Goal: Task Accomplishment & Management: Manage account settings

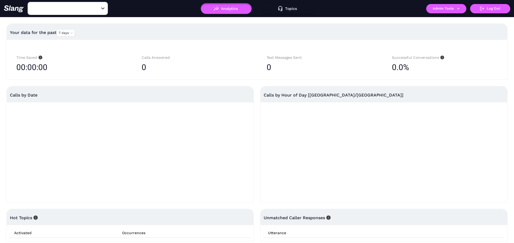
type input "Amelia Gene's"
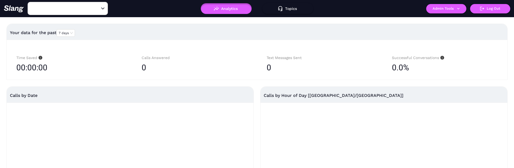
type input "[PERSON_NAME]'s"
click at [218, 67] on div "0" at bounding box center [195, 67] width 106 height 13
type input "Amelia Gene's"
type input "[PERSON_NAME]'s"
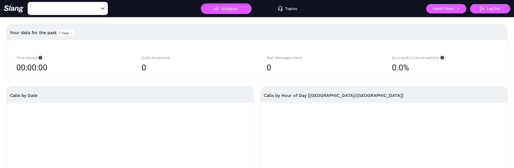
type input "[PERSON_NAME]'s"
click at [369, 42] on div "Time Saved 00:00:00 Calls Answered 0 Text Messages Sent 0 Successful Conversati…" at bounding box center [257, 60] width 501 height 40
drag, startPoint x: 85, startPoint y: 16, endPoint x: 86, endPoint y: 12, distance: 4.4
click at [85, 15] on div "Amelia Gene's ​ Analytics Topics ! Admin Tools Log Out" at bounding box center [257, 8] width 514 height 17
click at [84, 10] on input "[PERSON_NAME]'s" at bounding box center [59, 8] width 59 height 8
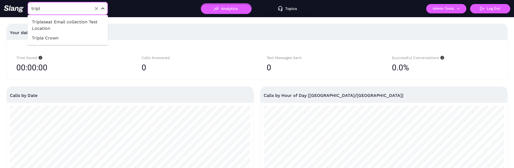
type input "triple"
click at [65, 23] on li "Tripleseat Email collection Test Location" at bounding box center [68, 25] width 80 height 16
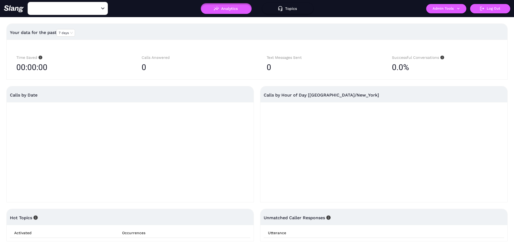
type input "Tripleseat Email collection Test Location"
click at [443, 10] on button "Admin Tools" at bounding box center [446, 8] width 40 height 9
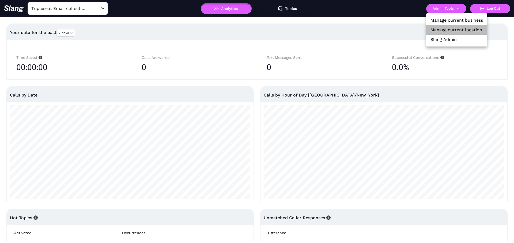
click at [438, 30] on link "Manage current location" at bounding box center [457, 30] width 52 height 6
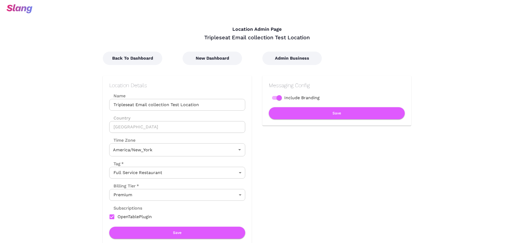
type input "Eastern Time"
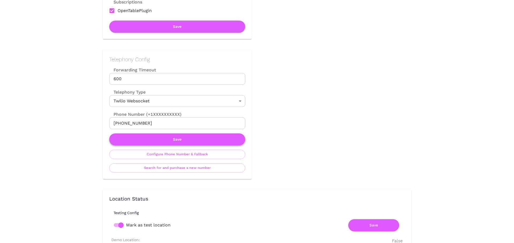
scroll to position [210, 0]
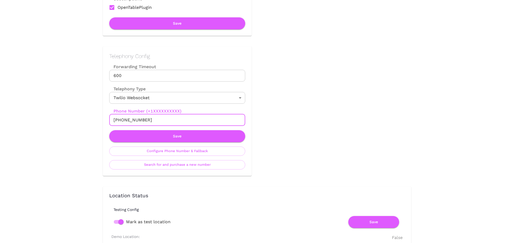
click at [153, 121] on input "+19297305334" at bounding box center [177, 120] width 136 height 12
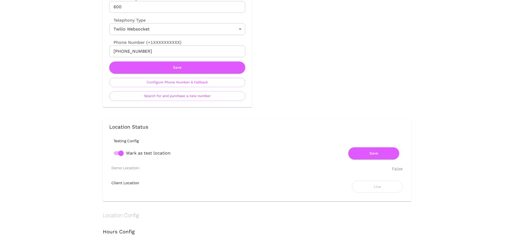
scroll to position [271, 0]
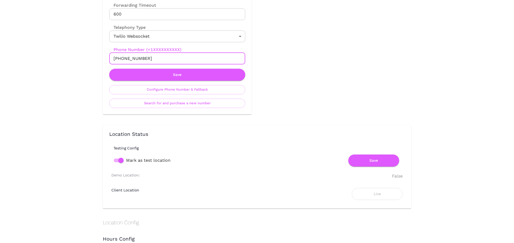
click at [137, 57] on input "+19297305334" at bounding box center [177, 59] width 136 height 12
click at [331, 107] on div "Back To Dashboard New Dashboard Admin Business Location Details Name Tripleseat…" at bounding box center [251, 226] width 319 height 913
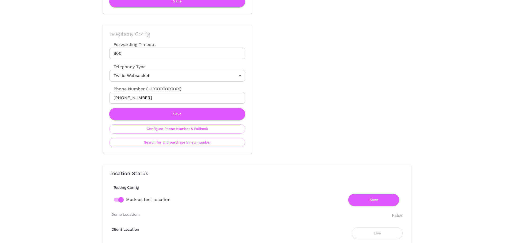
scroll to position [232, 0]
